Goal: Task Accomplishment & Management: Manage account settings

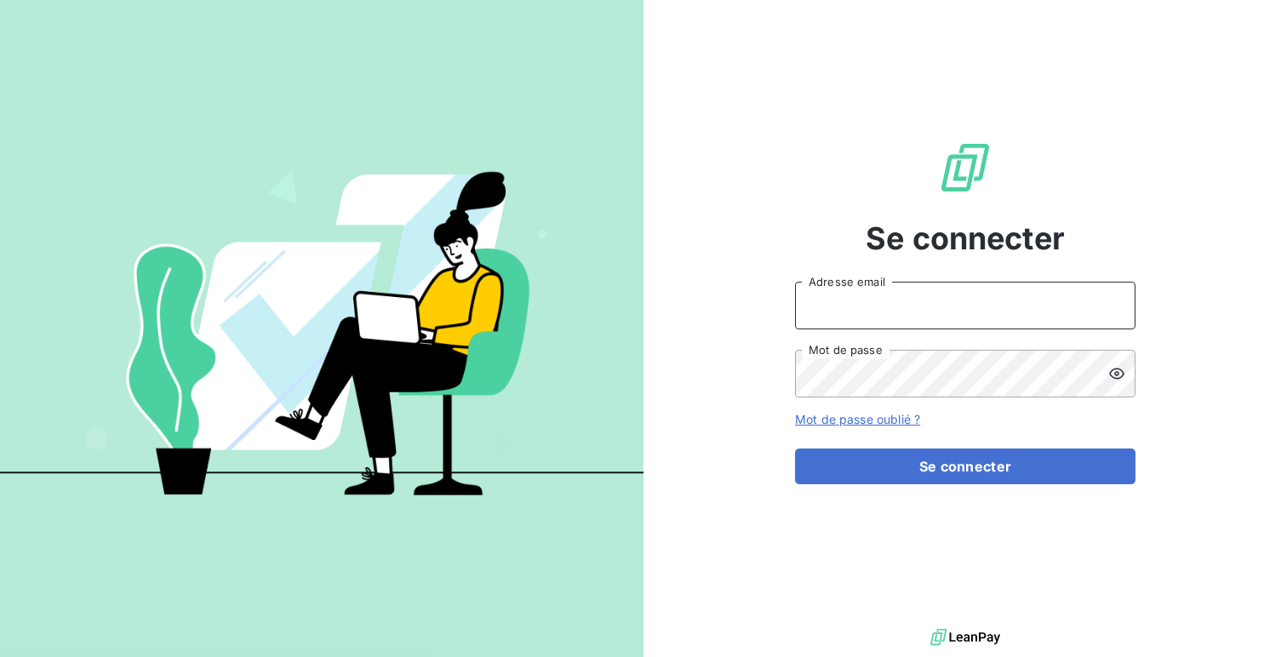
click at [949, 304] on input "Adresse email" at bounding box center [965, 306] width 340 height 48
type input "admin@acltest"
click at [795, 448] on button "Se connecter" at bounding box center [965, 466] width 340 height 36
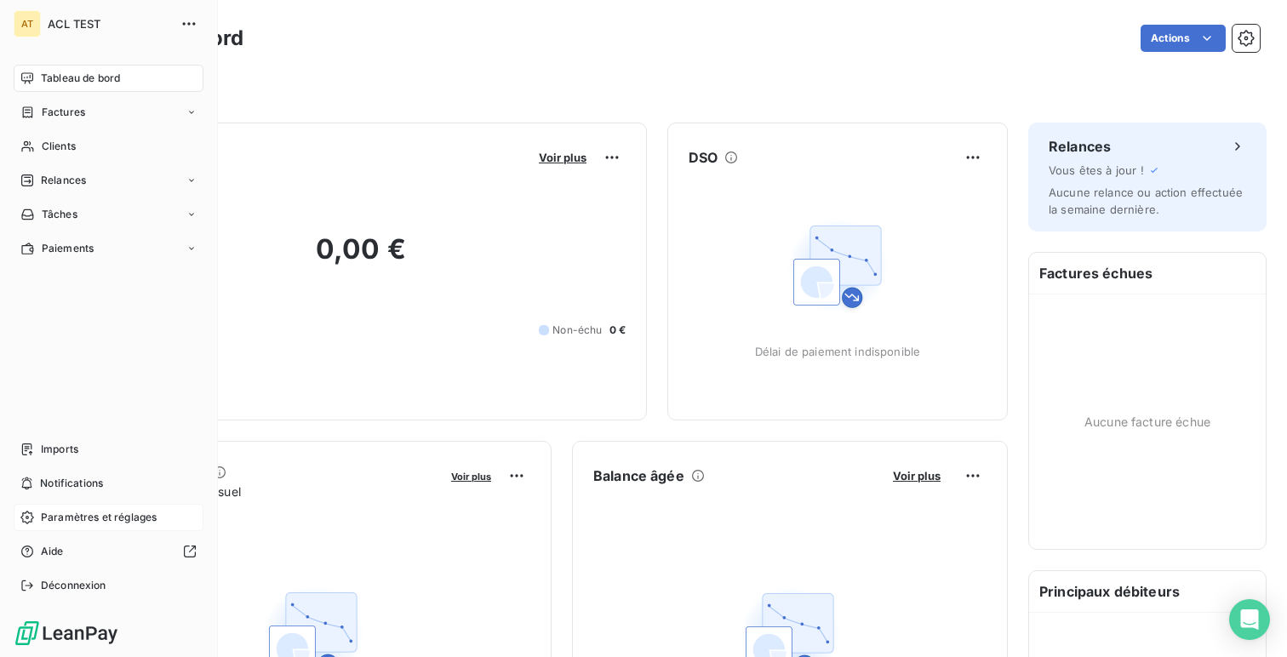
click at [108, 517] on span "Paramètres et réglages" at bounding box center [99, 517] width 116 height 15
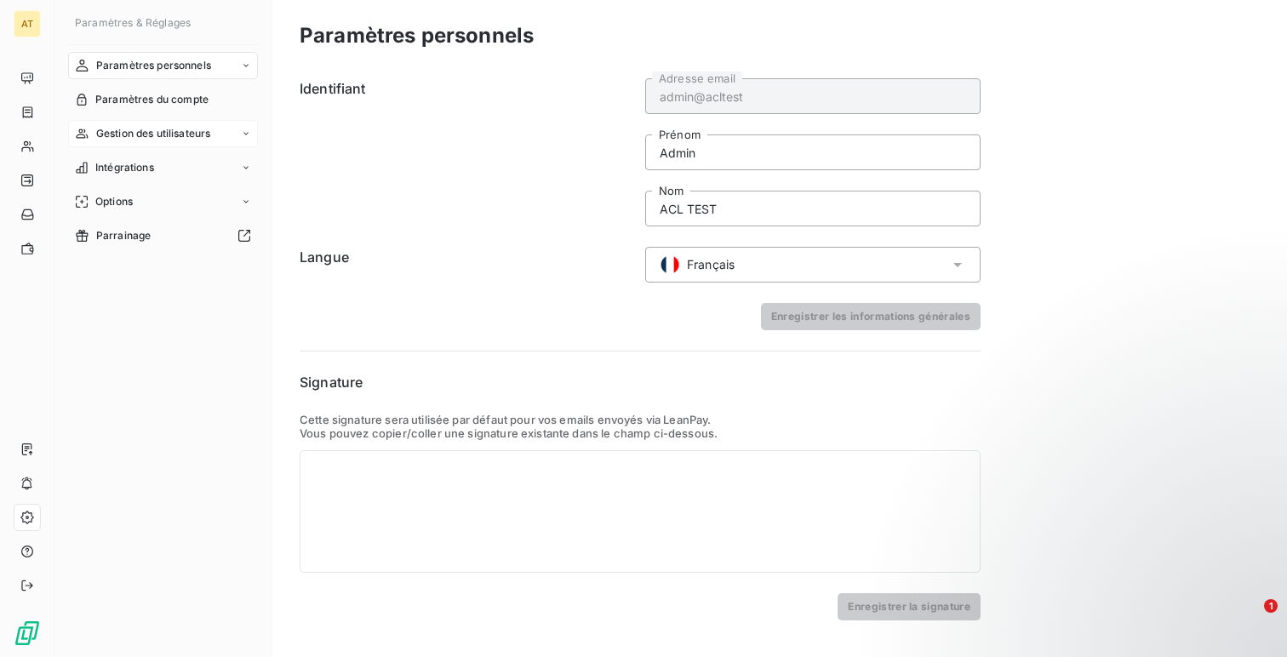
click at [163, 126] on span "Gestion des utilisateurs" at bounding box center [153, 133] width 115 height 15
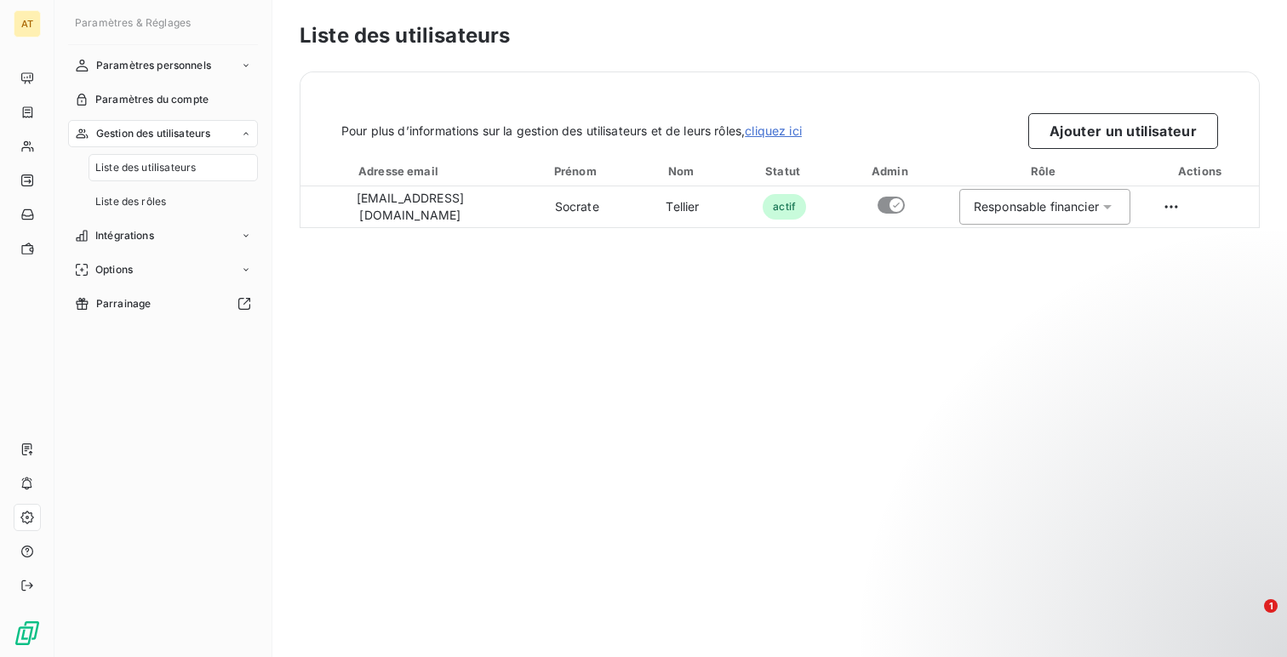
click at [1065, 106] on div "Pour plus d’informations sur la gestion des utilisateurs et de leurs rôles, cli…" at bounding box center [779, 110] width 958 height 77
click at [1058, 137] on button "Ajouter un utilisateur" at bounding box center [1123, 131] width 190 height 36
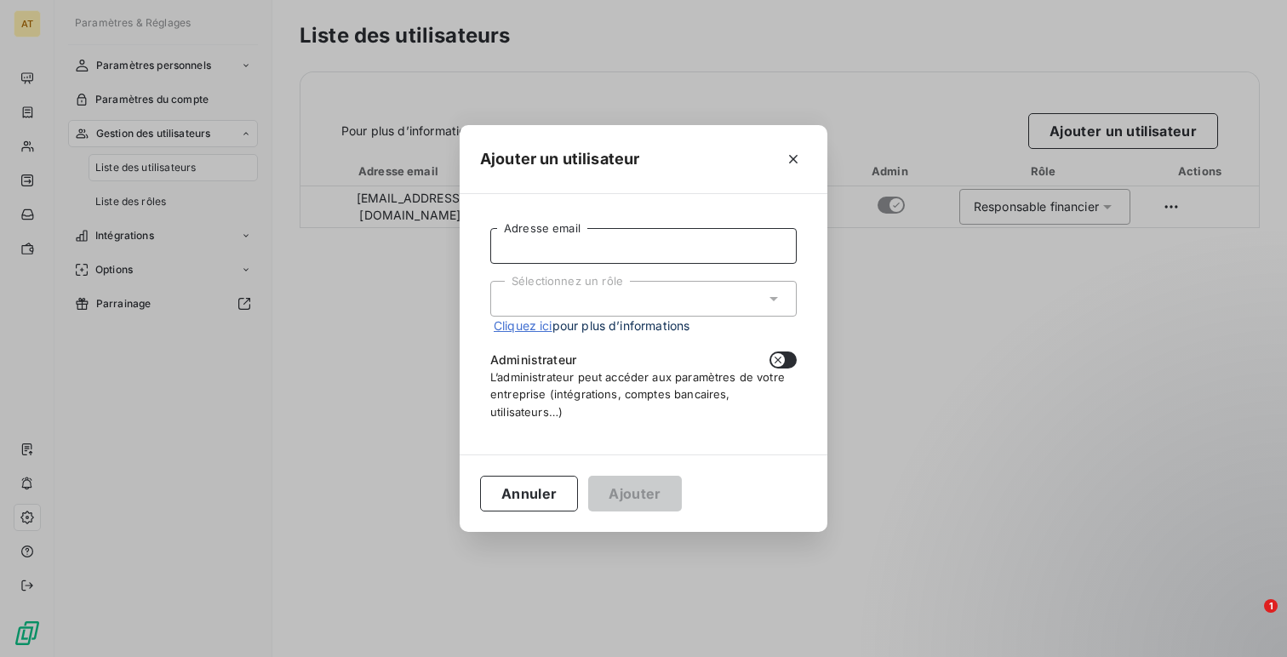
click at [644, 228] on input "Adresse email" at bounding box center [643, 246] width 306 height 36
paste input "[PERSON_NAME][EMAIL_ADDRESS][DOMAIN_NAME]"
type input "[PERSON_NAME][EMAIL_ADDRESS][DOMAIN_NAME]"
click at [612, 316] on div "Sélectionnez un rôle" at bounding box center [643, 299] width 306 height 36
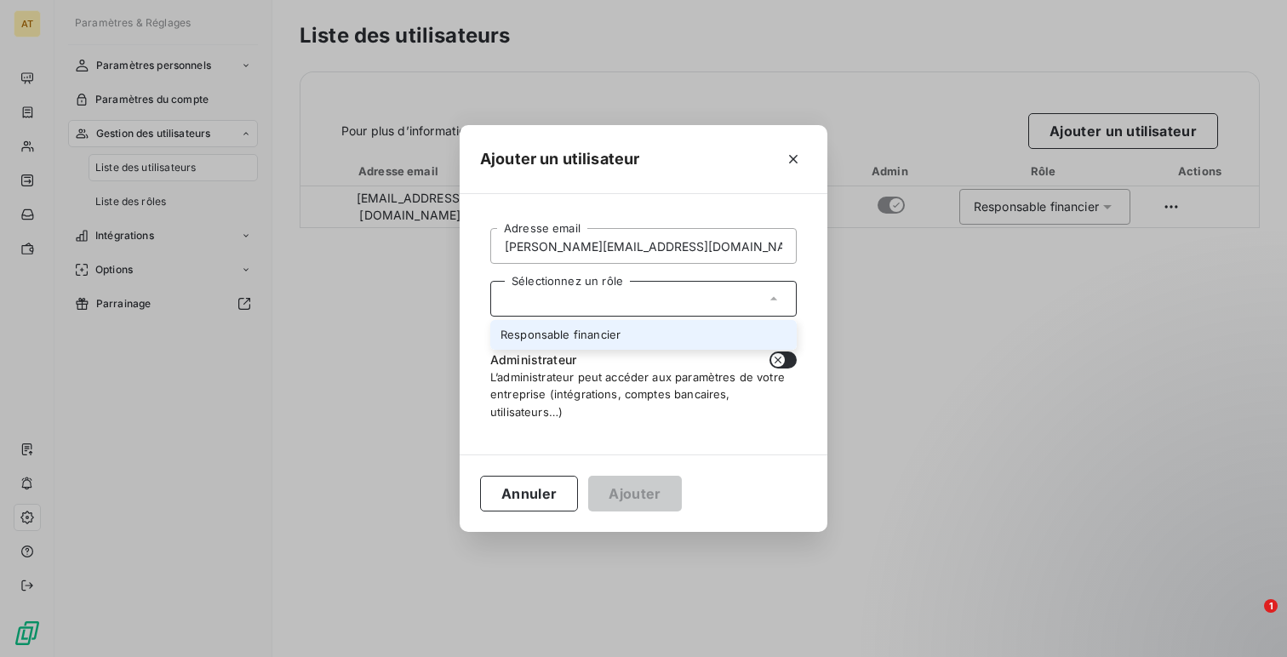
click at [620, 327] on li "Responsable financier" at bounding box center [643, 335] width 306 height 30
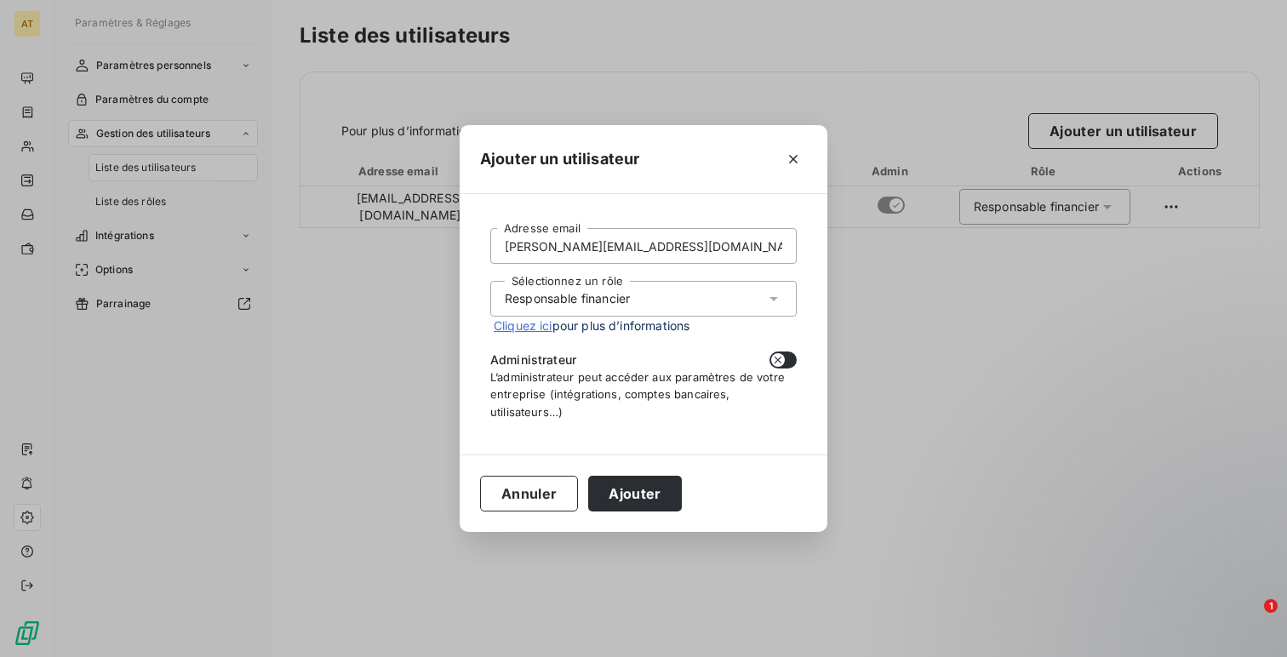
click at [785, 361] on button "button" at bounding box center [782, 359] width 27 height 17
checkbox input "true"
click at [641, 496] on button "Ajouter" at bounding box center [634, 494] width 93 height 36
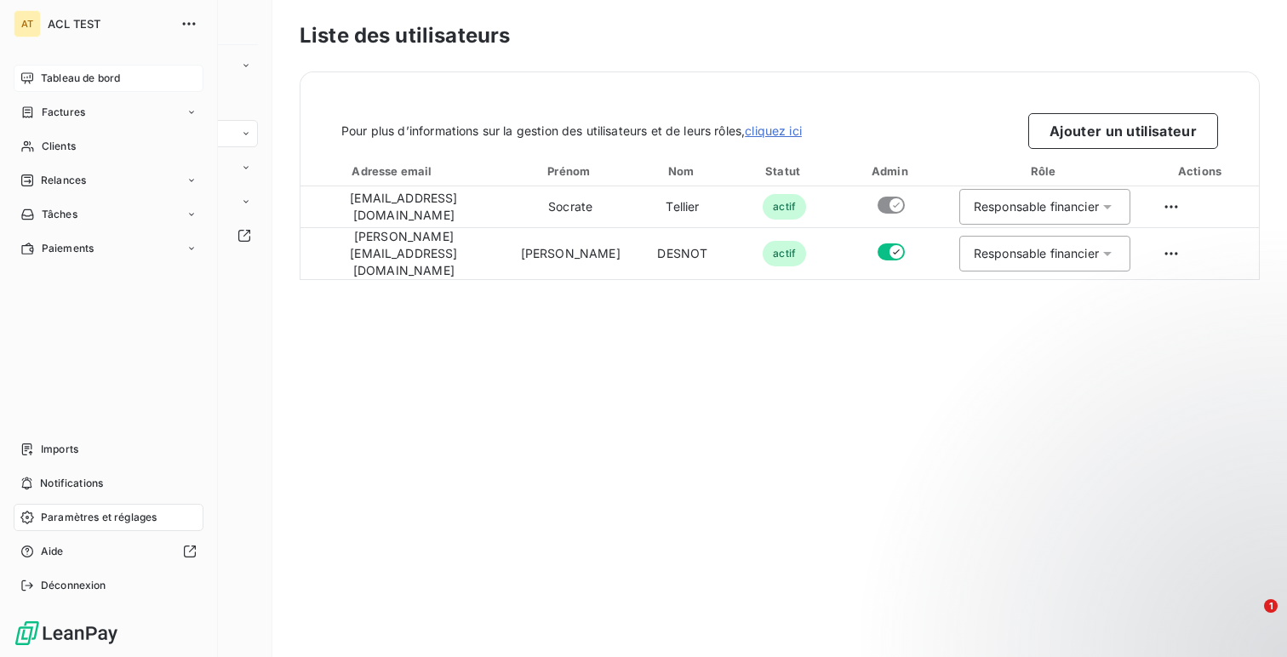
click at [35, 77] on div "Tableau de bord" at bounding box center [109, 78] width 190 height 27
click at [88, 581] on span "Déconnexion" at bounding box center [74, 585] width 66 height 15
click at [41, 582] on span "Déconnexion" at bounding box center [74, 585] width 66 height 15
